Goal: Task Accomplishment & Management: Complete application form

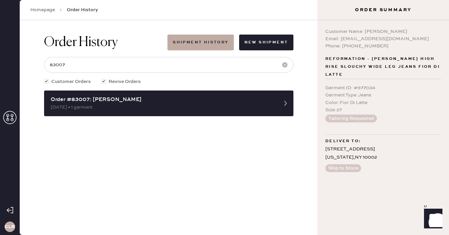
click at [10, 118] on icon at bounding box center [9, 117] width 13 height 13
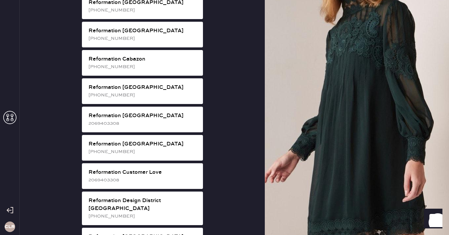
scroll to position [220, 0]
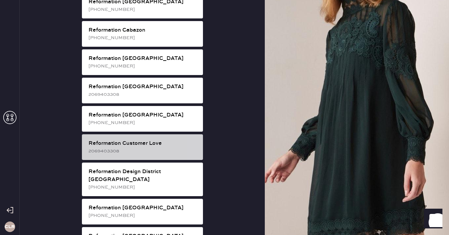
click at [164, 147] on div "2069403308" at bounding box center [143, 150] width 109 height 7
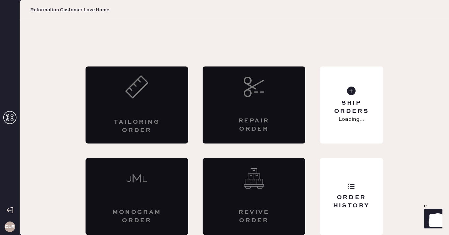
scroll to position [4, 0]
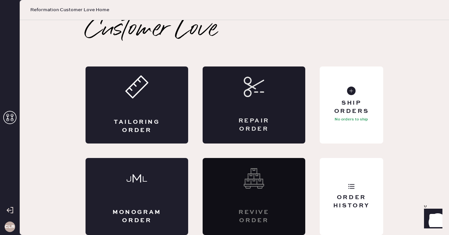
click at [273, 112] on div "Repair Order" at bounding box center [254, 104] width 103 height 77
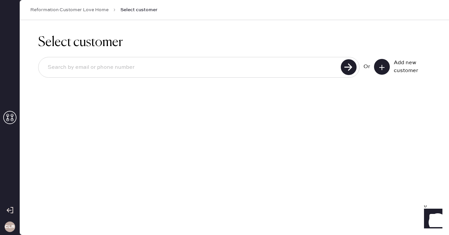
click at [167, 65] on input at bounding box center [190, 67] width 297 height 15
paste input "[EMAIL_ADDRESS][DOMAIN_NAME]"
type input "[EMAIL_ADDRESS][DOMAIN_NAME]"
click at [345, 62] on use at bounding box center [349, 67] width 16 height 16
click at [385, 68] on icon at bounding box center [382, 67] width 7 height 7
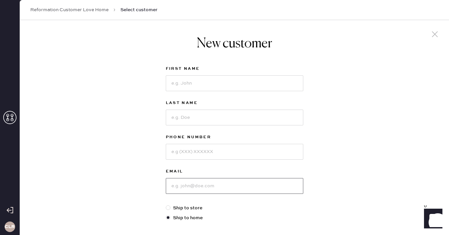
click at [188, 183] on input at bounding box center [235, 186] width 138 height 16
paste input "[EMAIL_ADDRESS][DOMAIN_NAME]"
type input "[EMAIL_ADDRESS][DOMAIN_NAME]"
click at [188, 87] on input at bounding box center [235, 83] width 138 height 16
paste input "[PERSON_NAME]"
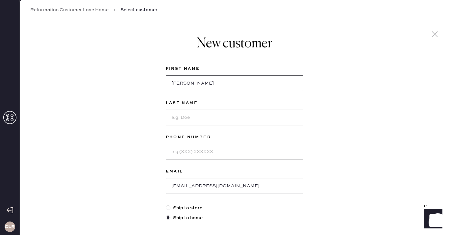
click at [205, 86] on input "[PERSON_NAME]" at bounding box center [235, 83] width 138 height 16
type input "[PERSON_NAME]"
click at [190, 118] on input at bounding box center [235, 118] width 138 height 16
paste input "[PERSON_NAME]"
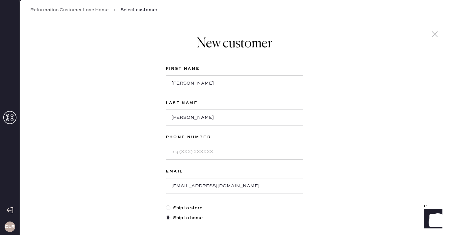
type input "[PERSON_NAME]"
click at [200, 155] on input at bounding box center [235, 152] width 138 height 16
paste input "6316031908"
type input "6316031908"
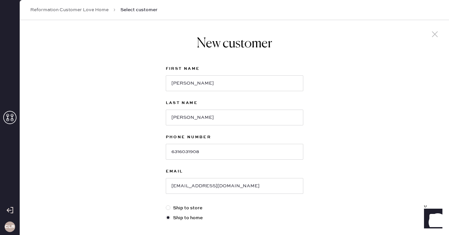
click at [144, 143] on div "New customer First Name [PERSON_NAME] Last Name [PERSON_NAME] Phone Number [PHO…" at bounding box center [234, 224] width 429 height 408
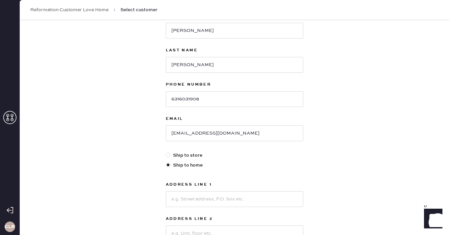
scroll to position [101, 0]
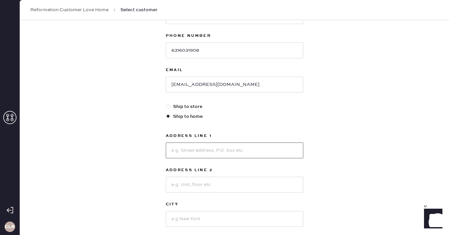
click at [205, 148] on input at bounding box center [235, 151] width 138 height 16
paste input "88 Freedom Holw"
type input "88 Freedom Holw"
click at [199, 183] on input at bounding box center [235, 185] width 138 height 16
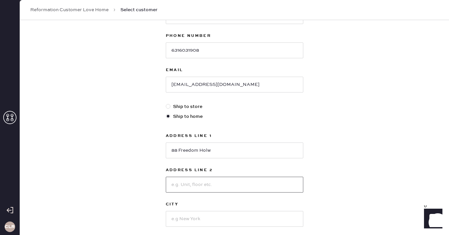
click at [199, 183] on input at bounding box center [235, 185] width 138 height 16
paste input "unit #88"
type input "unit #88"
click at [146, 158] on div "New customer First Name [PERSON_NAME] Last Name [PERSON_NAME] Phone Number [PHO…" at bounding box center [234, 123] width 429 height 408
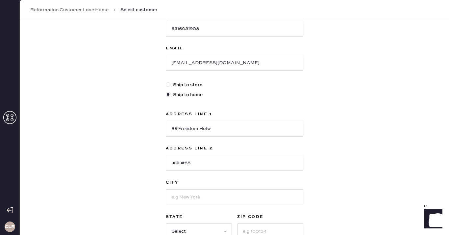
scroll to position [155, 0]
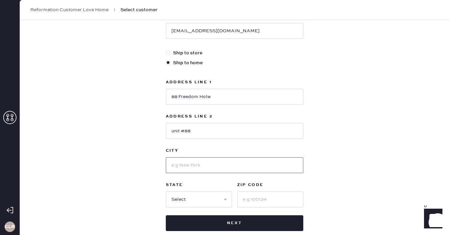
click at [195, 166] on input at bounding box center [235, 165] width 138 height 16
paste input "[GEOGRAPHIC_DATA]"
type input "[GEOGRAPHIC_DATA]"
click at [200, 199] on select "Select AK AL AR AZ CA CO CT [GEOGRAPHIC_DATA] DE FL [GEOGRAPHIC_DATA] HI [GEOGR…" at bounding box center [199, 200] width 66 height 16
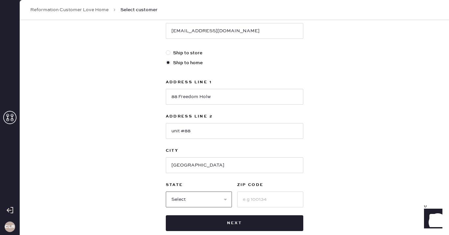
select select "MA"
click at [166, 192] on select "Select AK AL AR AZ CA CO CT [GEOGRAPHIC_DATA] DE FL [GEOGRAPHIC_DATA] HI [GEOGR…" at bounding box center [199, 200] width 66 height 16
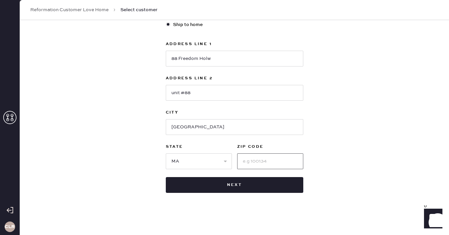
click at [260, 160] on input at bounding box center [270, 161] width 66 height 16
paste input "01970"
type input "01970"
click at [334, 134] on div "New customer First Name [PERSON_NAME] Last Name [PERSON_NAME] Phone Number [PHO…" at bounding box center [234, 31] width 429 height 408
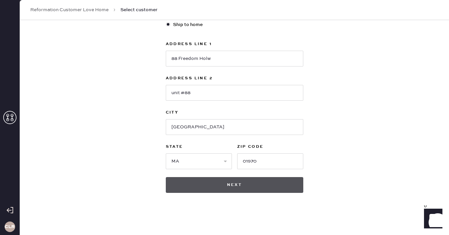
click at [225, 182] on button "Next" at bounding box center [235, 185] width 138 height 16
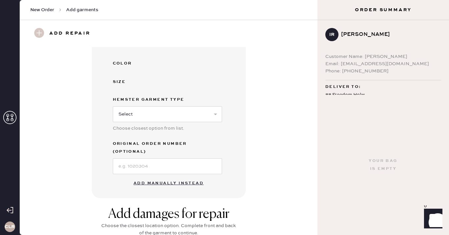
click at [160, 177] on button "Add manually instead" at bounding box center [169, 183] width 78 height 13
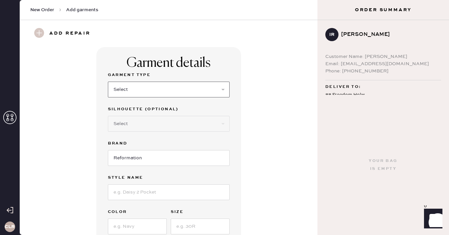
click at [133, 89] on select "Select Basic Skirt Jeans Leggings Pants Shorts Basic Sleeved Dress Basic Sleeve…" at bounding box center [169, 90] width 122 height 16
select select "6"
click at [108, 82] on select "Select Basic Skirt Jeans Leggings Pants Shorts Basic Sleeved Dress Basic Sleeve…" at bounding box center [169, 90] width 122 height 16
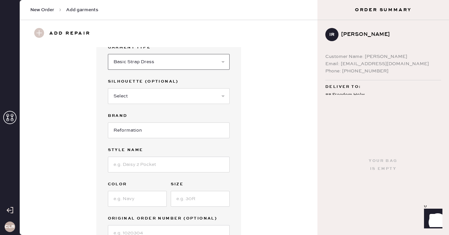
scroll to position [35, 0]
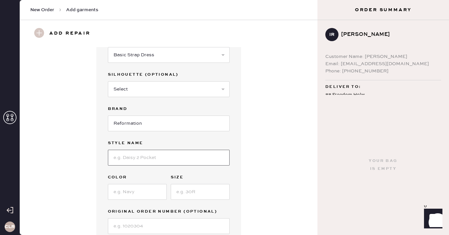
click at [144, 158] on input at bounding box center [169, 158] width 122 height 16
paste input "Irisa Dress"
type input "Irisa Dress"
click at [146, 187] on input at bounding box center [137, 192] width 59 height 16
paste input "Chrysanthemum"
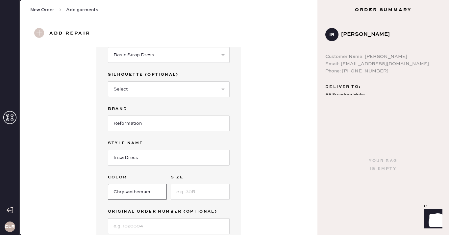
type input "Chrysanthemum"
click at [192, 198] on input at bounding box center [200, 192] width 59 height 16
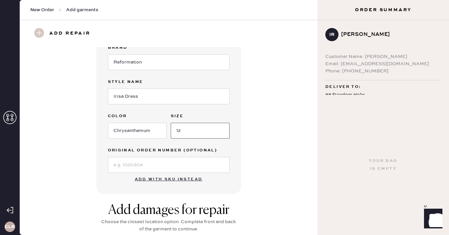
scroll to position [115, 0]
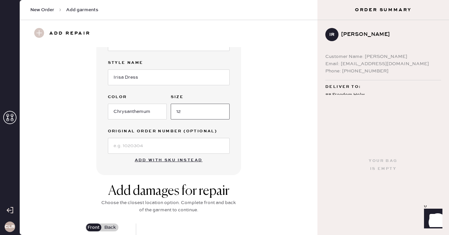
type input "12"
click at [129, 147] on input at bounding box center [169, 146] width 122 height 16
click at [159, 146] on input at bounding box center [169, 146] width 122 height 16
paste input "S29544191"
type input "S29544191"
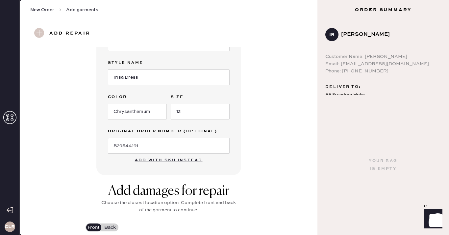
click at [272, 117] on div "Garment details Garment Type Select Basic Skirt Jeans Leggings Pants Shorts Bas…" at bounding box center [169, 53] width 274 height 243
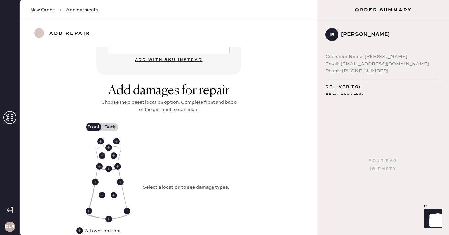
scroll to position [260, 0]
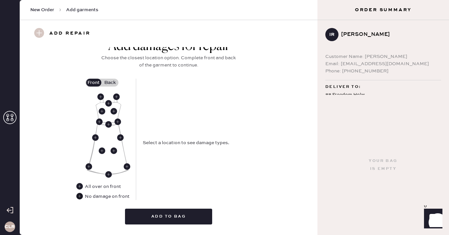
click at [80, 197] on use at bounding box center [79, 196] width 7 height 7
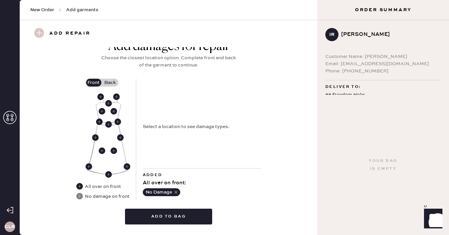
click at [108, 84] on label "Back" at bounding box center [110, 83] width 16 height 8
click at [110, 83] on input "Back" at bounding box center [110, 83] width 0 height 0
click at [115, 96] on use at bounding box center [116, 96] width 7 height 7
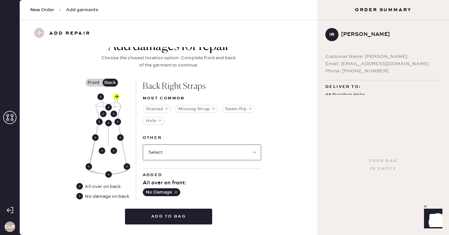
click at [196, 155] on select "Select Broken / Ripped Hem Broken Beads Broken Belt Loop Broken Button Broken C…" at bounding box center [202, 152] width 118 height 16
select select "1668"
click at [143, 144] on select "Select Broken / Ripped Hem Broken Beads Broken Belt Loop Broken Button Broken C…" at bounding box center [202, 152] width 118 height 16
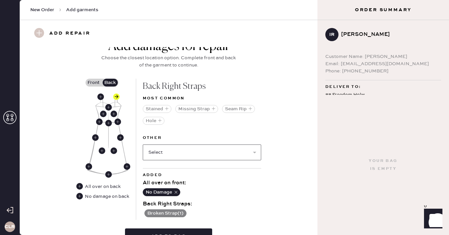
scroll to position [273, 0]
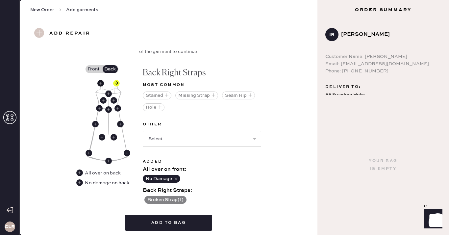
click at [101, 85] on use at bounding box center [100, 83] width 7 height 7
click at [171, 137] on select "Select Broken / Ripped Hem Broken Beads Broken Belt Loop Broken Button Broken C…" at bounding box center [202, 139] width 118 height 16
select select "1668"
click at [143, 131] on select "Select Broken / Ripped Hem Broken Beads Broken Belt Loop Broken Button Broken C…" at bounding box center [202, 139] width 118 height 16
select select
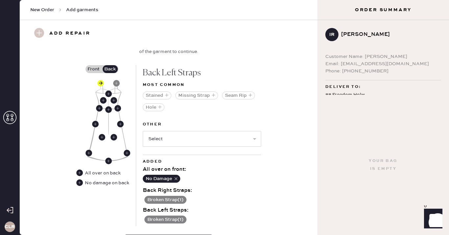
click at [184, 114] on div "Stained Missing Strap Seam Rip Hole" at bounding box center [202, 103] width 118 height 29
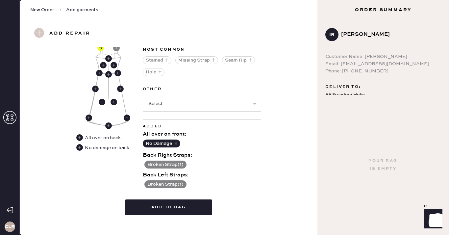
scroll to position [310, 0]
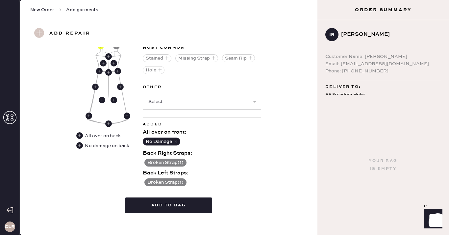
click at [178, 181] on button "Broken Strap ( 1 )" at bounding box center [165, 182] width 42 height 8
click at [144, 180] on use at bounding box center [146, 182] width 7 height 7
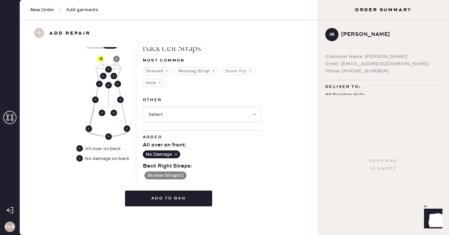
click at [233, 70] on button "Seam Rip" at bounding box center [238, 71] width 33 height 8
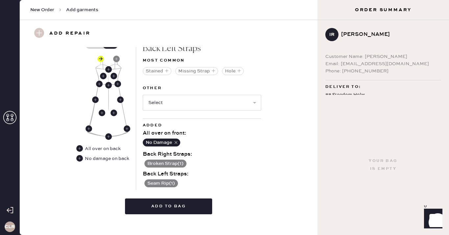
click at [167, 162] on button "Broken Strap ( 1 )" at bounding box center [165, 164] width 42 height 8
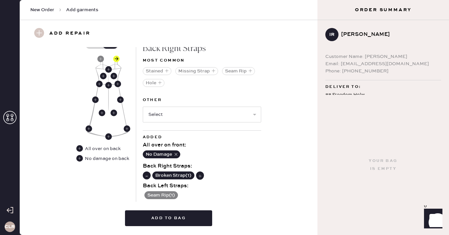
click at [218, 154] on div "No Damage" at bounding box center [202, 154] width 118 height 11
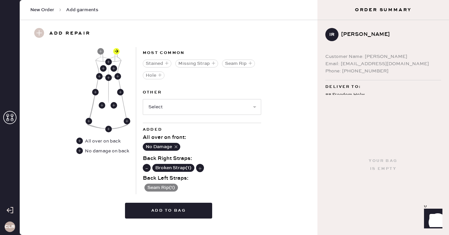
scroll to position [317, 0]
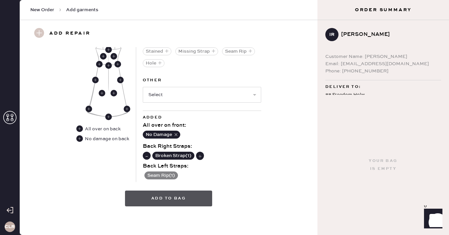
click at [179, 201] on button "Add to bag" at bounding box center [168, 199] width 87 height 16
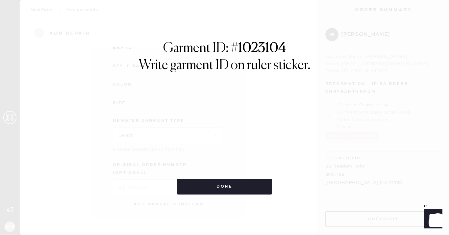
scroll to position [89, 0]
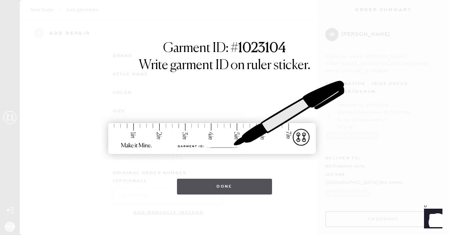
click at [226, 185] on button "Done" at bounding box center [224, 187] width 95 height 16
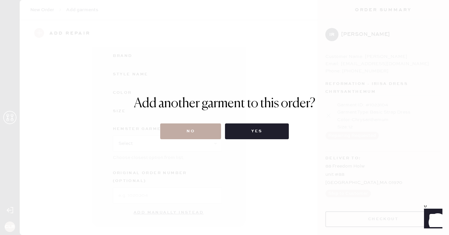
click at [190, 130] on button "No" at bounding box center [190, 131] width 61 height 16
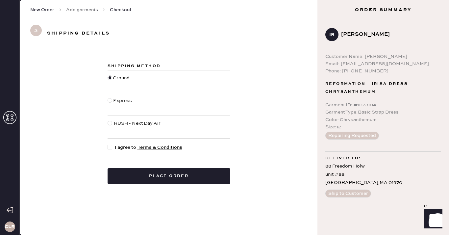
click at [109, 145] on div at bounding box center [110, 147] width 5 height 5
click at [108, 144] on input "I agree to Terms & Conditions" at bounding box center [108, 144] width 0 height 0
checkbox input "true"
drag, startPoint x: 348, startPoint y: 118, endPoint x: 333, endPoint y: 117, distance: 15.2
click at [333, 117] on div "Color : Chrysanthemum" at bounding box center [383, 119] width 116 height 7
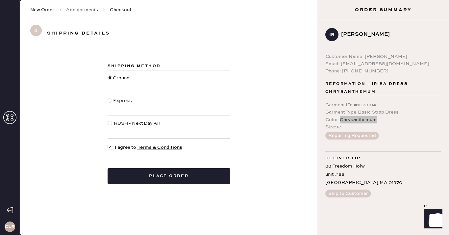
click at [275, 114] on form "Shipping Method Ground Express RUSH - Next Day Air I agree to Terms & Condition…" at bounding box center [169, 123] width 298 height 122
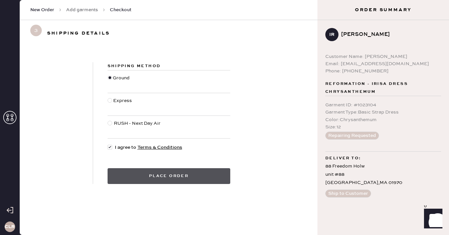
click at [158, 175] on button "Place order" at bounding box center [169, 176] width 123 height 16
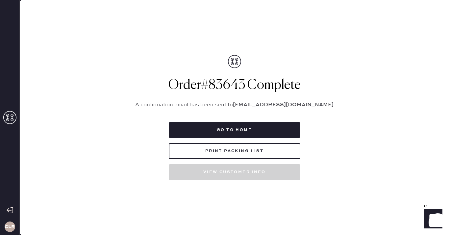
click at [222, 84] on h1 "Order # 83643 Complete" at bounding box center [235, 85] width 214 height 16
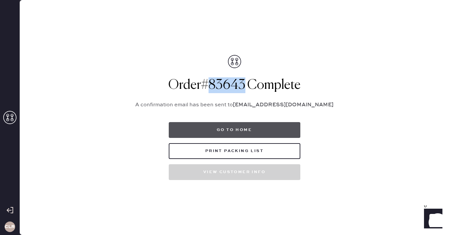
click at [245, 129] on button "Go to home" at bounding box center [235, 130] width 132 height 16
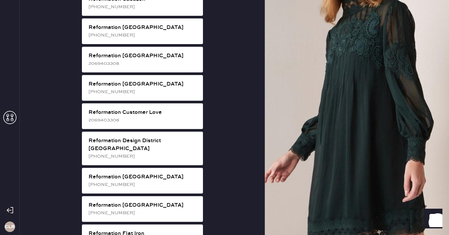
scroll to position [257, 0]
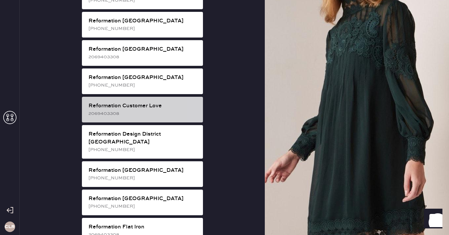
click at [160, 110] on div "2069403308" at bounding box center [143, 113] width 109 height 7
click at [166, 110] on div "2069403308" at bounding box center [143, 113] width 109 height 7
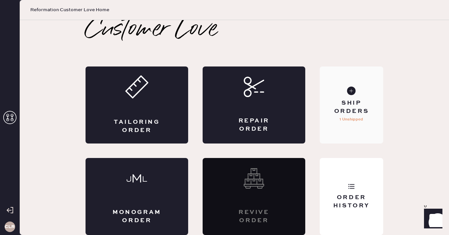
click at [346, 100] on div "Ship Orders" at bounding box center [351, 107] width 53 height 16
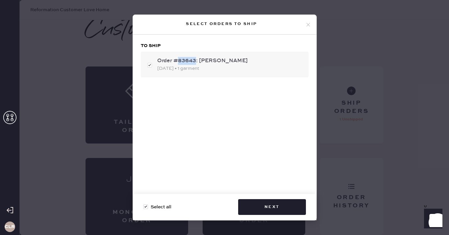
drag, startPoint x: 196, startPoint y: 60, endPoint x: 178, endPoint y: 60, distance: 17.4
click at [178, 60] on div "Order #83643: [PERSON_NAME]" at bounding box center [230, 61] width 146 height 8
checkbox input "false"
copy div "83643"
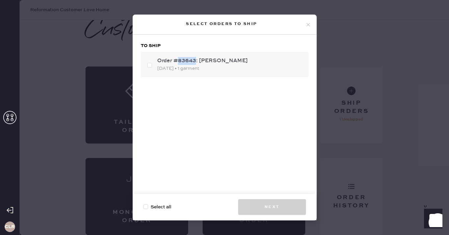
click at [151, 65] on div "Order #83643: [PERSON_NAME] [DATE] • 1 garment" at bounding box center [225, 65] width 168 height 26
checkbox input "true"
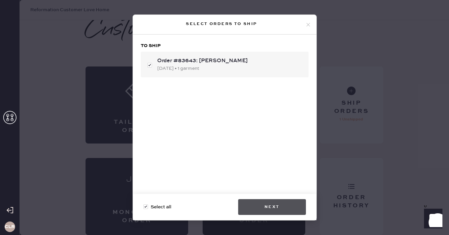
click at [266, 202] on button "Next" at bounding box center [272, 207] width 68 height 16
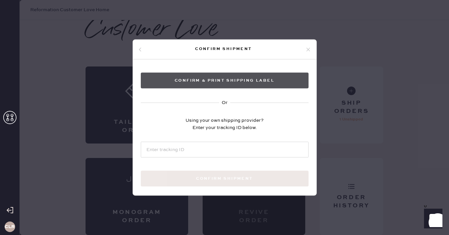
click at [230, 84] on button "Confirm & Print shipping label" at bounding box center [225, 81] width 168 height 16
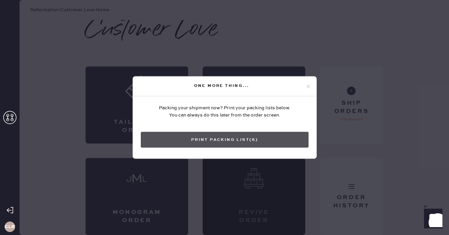
click at [234, 137] on button "Print Packing List(s)" at bounding box center [225, 140] width 168 height 16
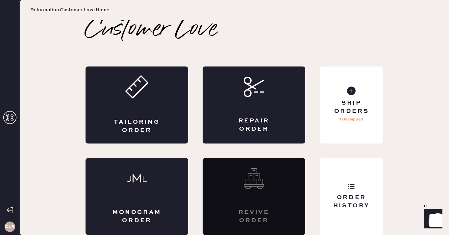
scroll to position [0, 0]
